Goal: Information Seeking & Learning: Learn about a topic

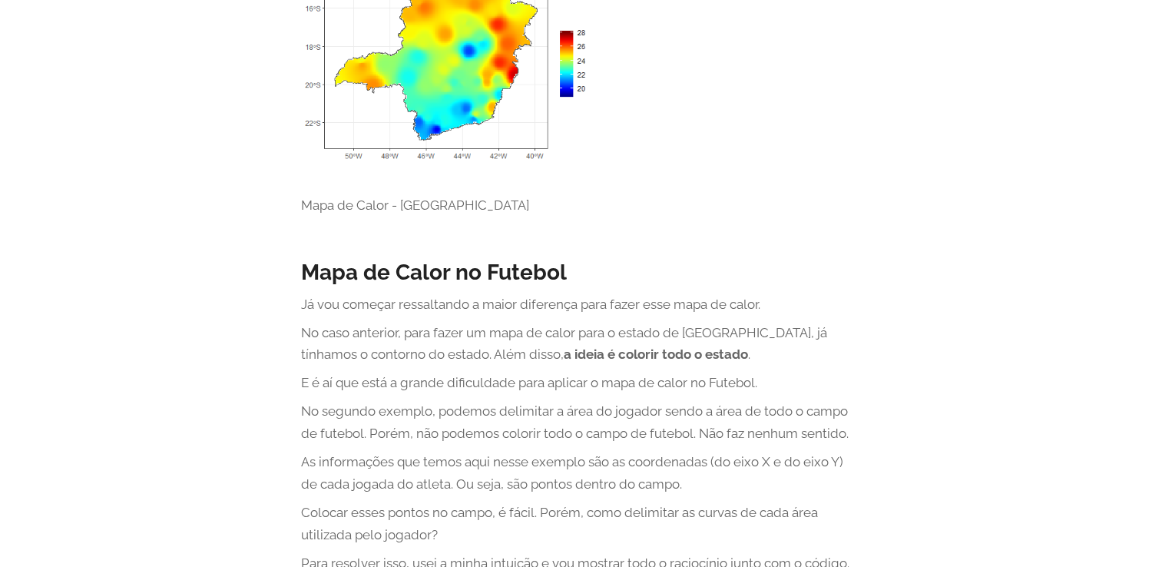
scroll to position [3440, 0]
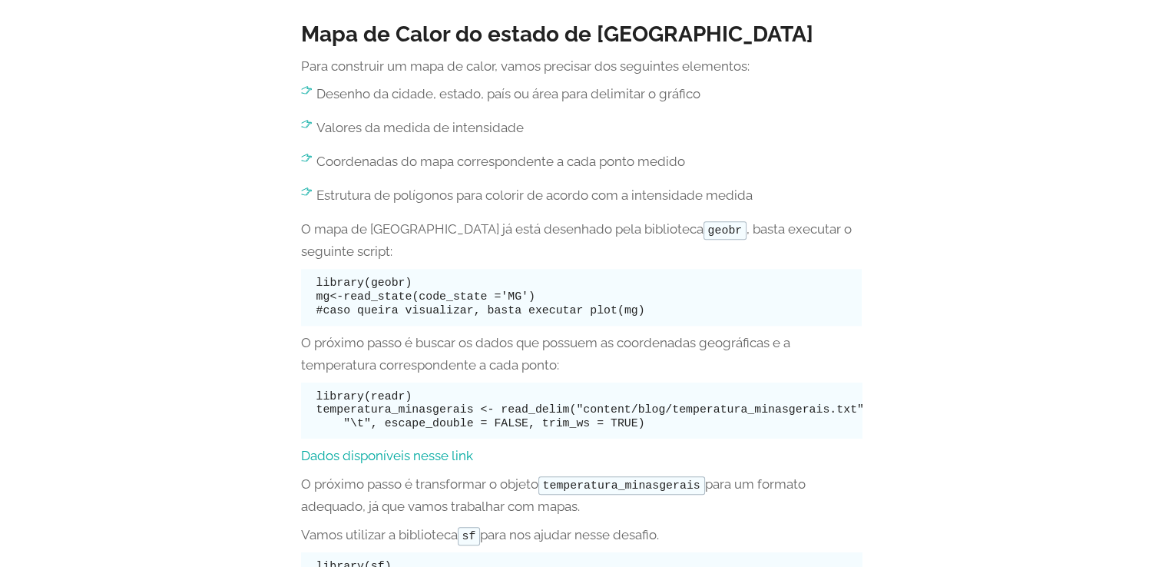
scroll to position [1548, 0]
click at [621, 311] on pre "library(geobr) mg<-read_state(code_state ='MG') #caso queira visualizar, basta …" at bounding box center [581, 296] width 561 height 57
drag, startPoint x: 314, startPoint y: 281, endPoint x: 633, endPoint y: 311, distance: 320.1
click at [633, 311] on pre "library(geobr) mg<-read_state(code_state ='MG') #caso queira visualizar, basta …" at bounding box center [581, 296] width 561 height 57
copy code "library(geobr) mg<-read_state(code_state ='MG') #caso queira visualizar, basta …"
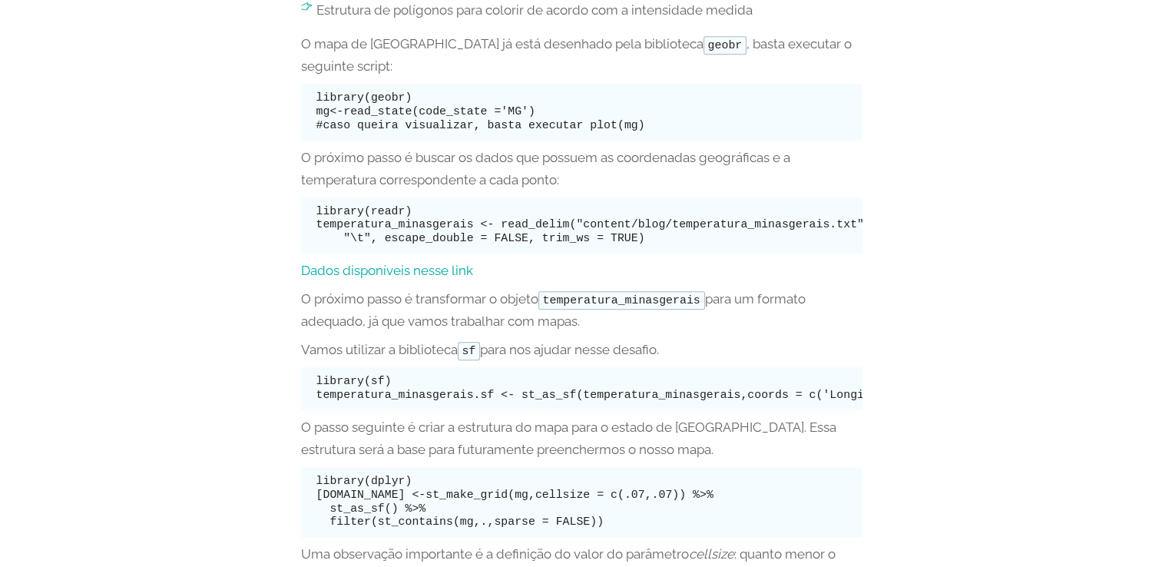
scroll to position [1763, 0]
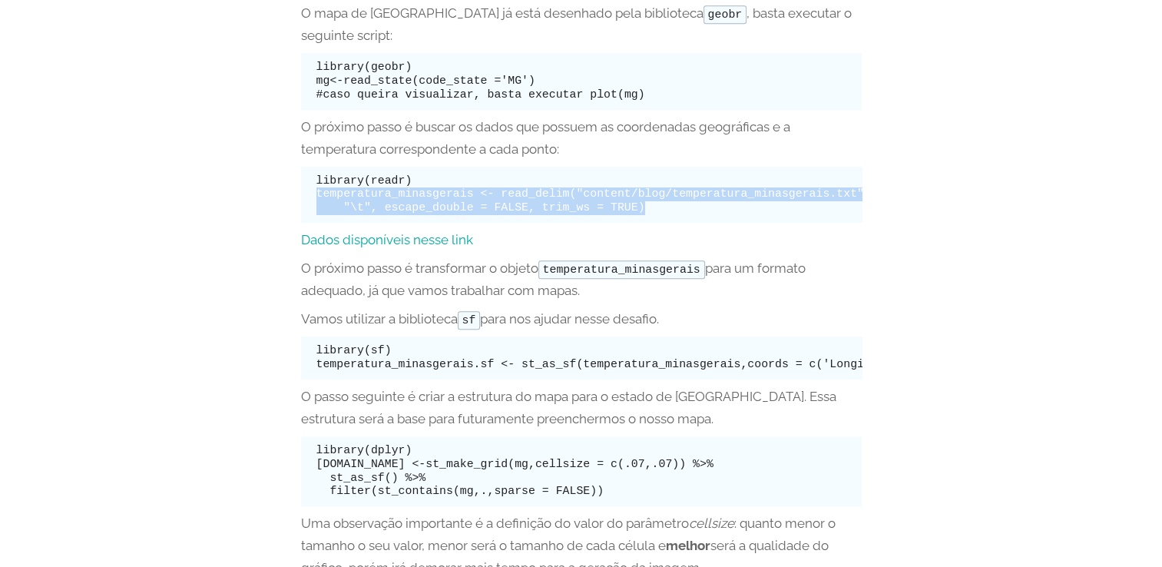
drag, startPoint x: 316, startPoint y: 194, endPoint x: 620, endPoint y: 210, distance: 305.3
click at [620, 210] on pre "library(readr) temperatura_minasgerais <- read_delim("content/blog/temperatura_…" at bounding box center [581, 195] width 561 height 57
click at [415, 240] on link "Dados disponíveis nesse link" at bounding box center [387, 239] width 172 height 15
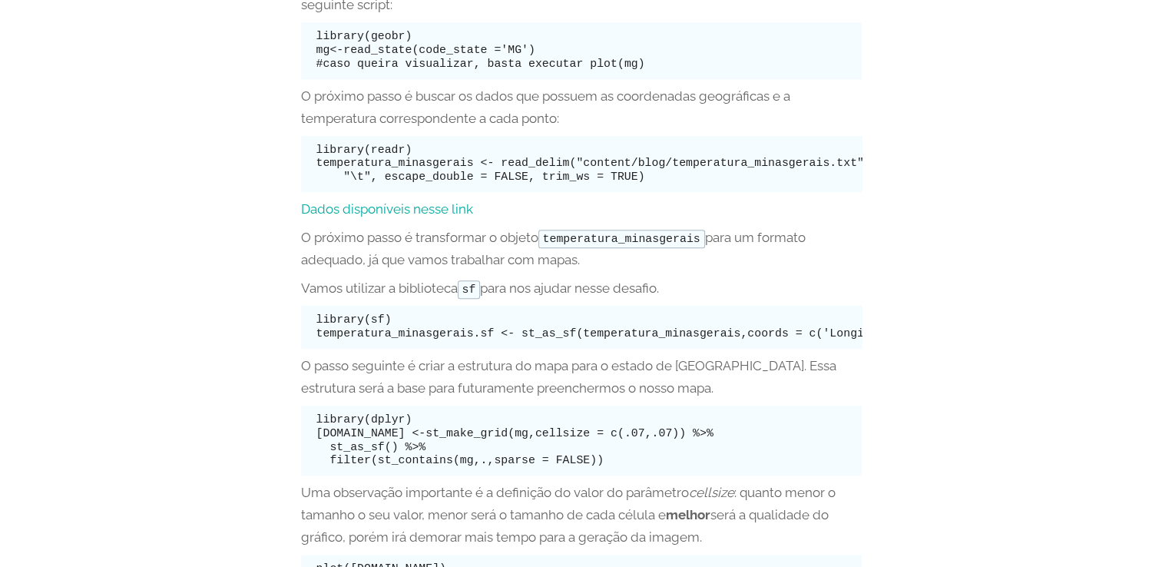
scroll to position [1825, 0]
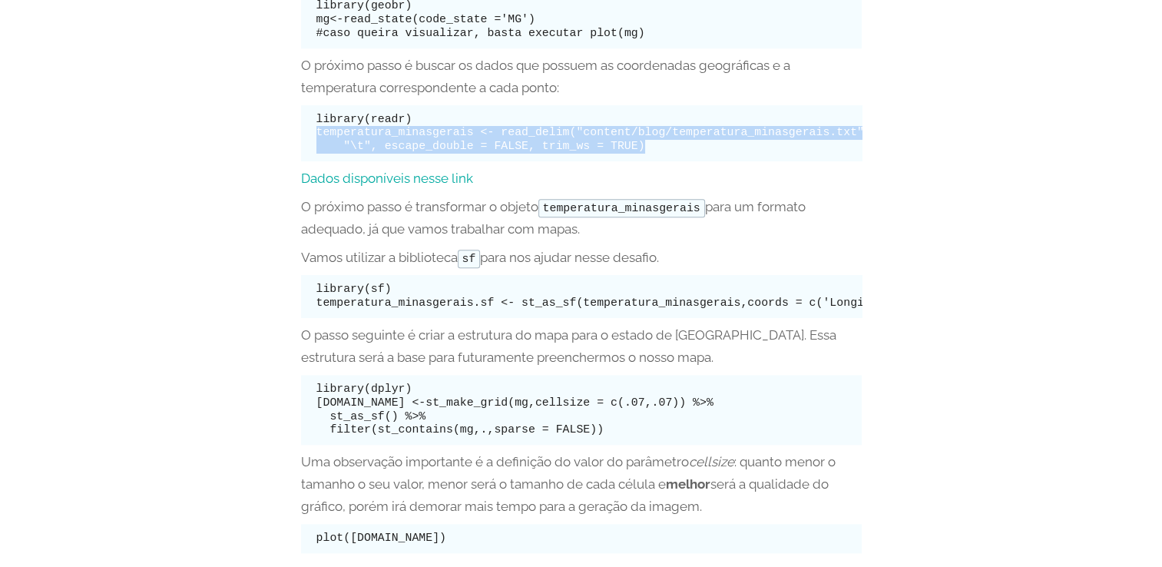
drag, startPoint x: 620, startPoint y: 146, endPoint x: 316, endPoint y: 137, distance: 304.2
click at [316, 137] on pre "library(readr) temperatura_minasgerais <- read_delim("content/blog/temperatura_…" at bounding box center [581, 133] width 561 height 57
copy code "temperatura_minasgerais <- read_delim("content/blog/temperatura_minasgerais.txt…"
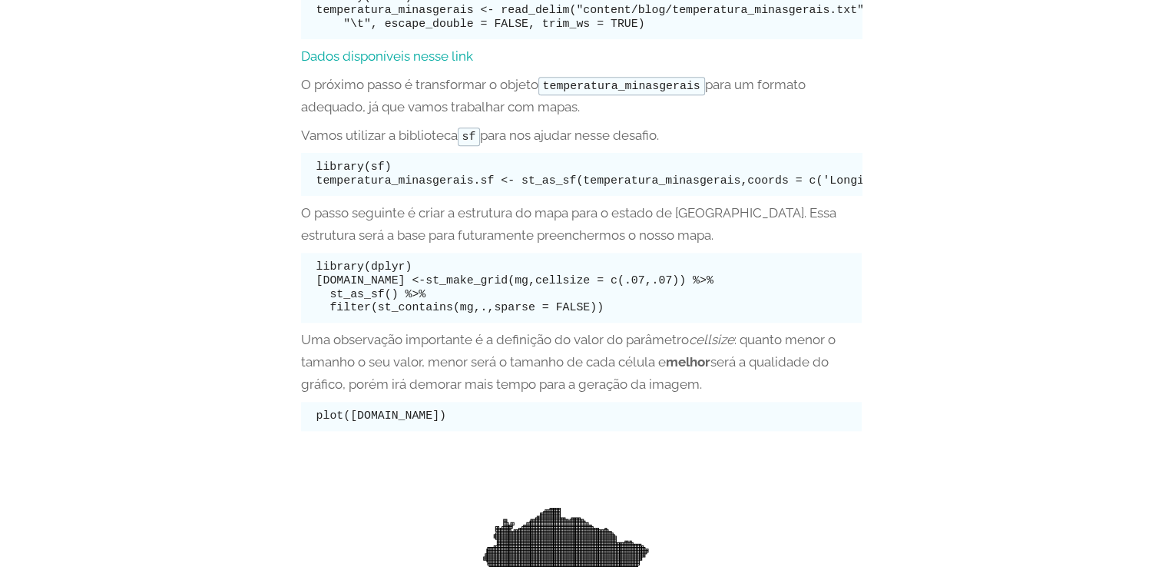
scroll to position [1947, 0]
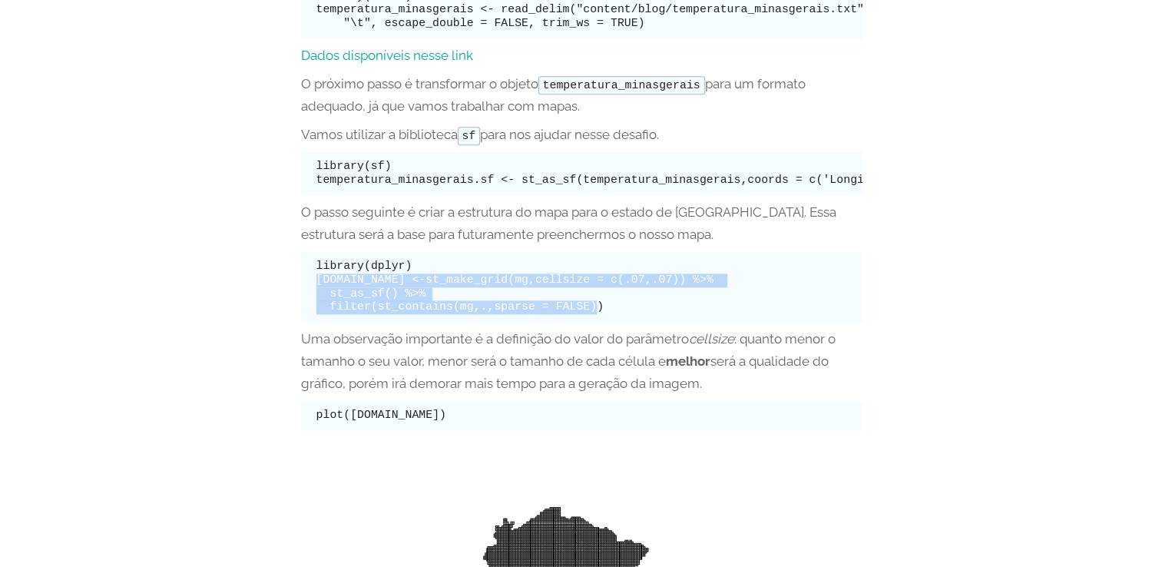
drag, startPoint x: 318, startPoint y: 293, endPoint x: 581, endPoint y: 324, distance: 264.5
click at [581, 322] on pre "library(dplyr) [DOMAIN_NAME] <-st_make_grid(mg,cellsize = c(.07,.07)) %>% st_as…" at bounding box center [581, 287] width 561 height 70
copy code "estrutura.mg <-st_make_grid(mg,cellsize = c(.07,.07)) %>% st_as_sf() %>% filter…"
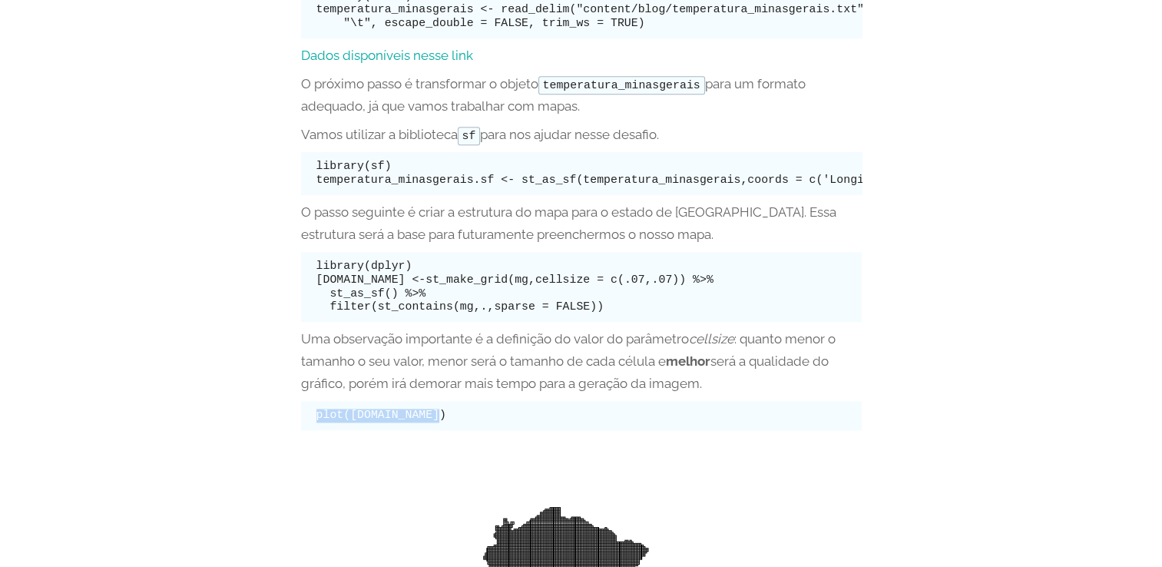
drag, startPoint x: 433, startPoint y: 425, endPoint x: 314, endPoint y: 424, distance: 119.0
click at [314, 424] on pre "plot([DOMAIN_NAME])" at bounding box center [581, 415] width 561 height 29
copy code "plot([DOMAIN_NAME])"
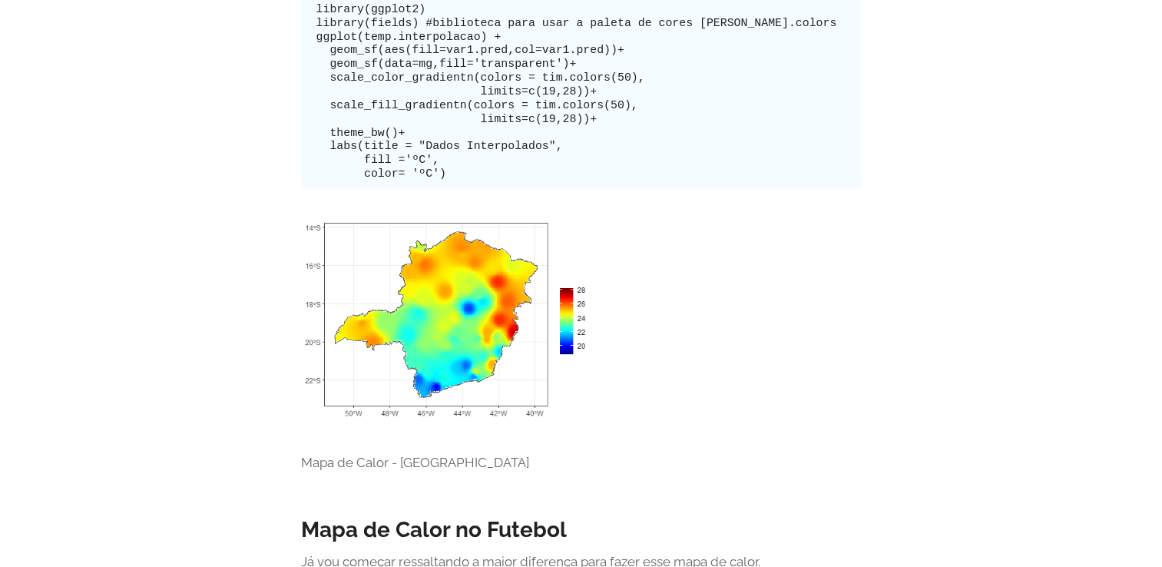
scroll to position [3176, 0]
